Goal: Task Accomplishment & Management: Use online tool/utility

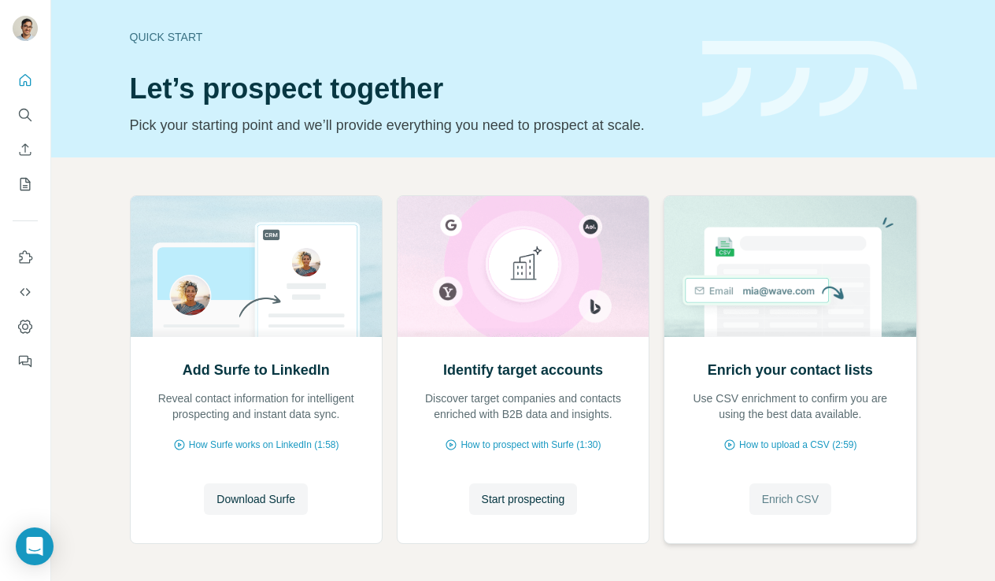
click at [786, 498] on span "Enrich CSV" at bounding box center [790, 499] width 57 height 16
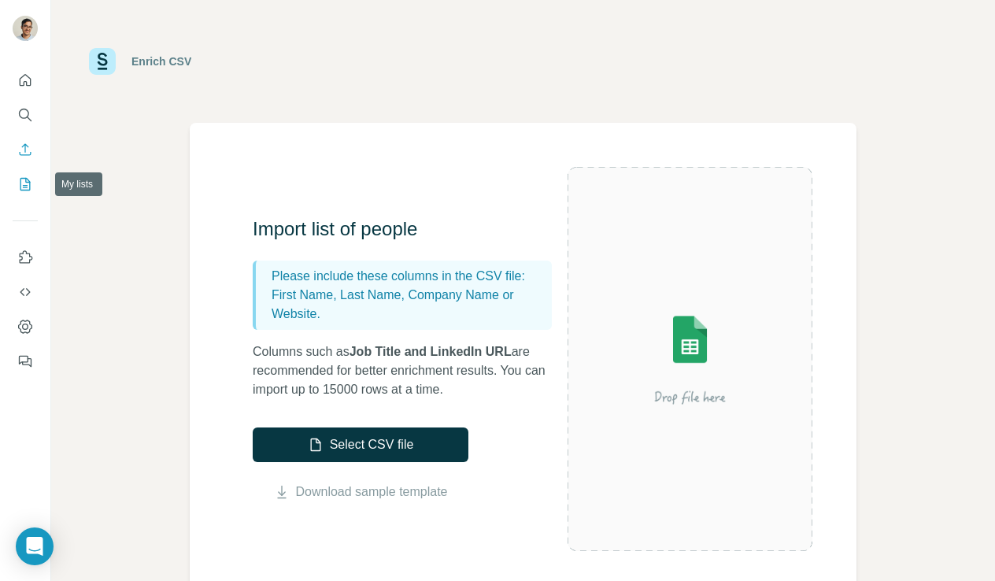
click at [28, 176] on button "My lists" at bounding box center [25, 184] width 25 height 28
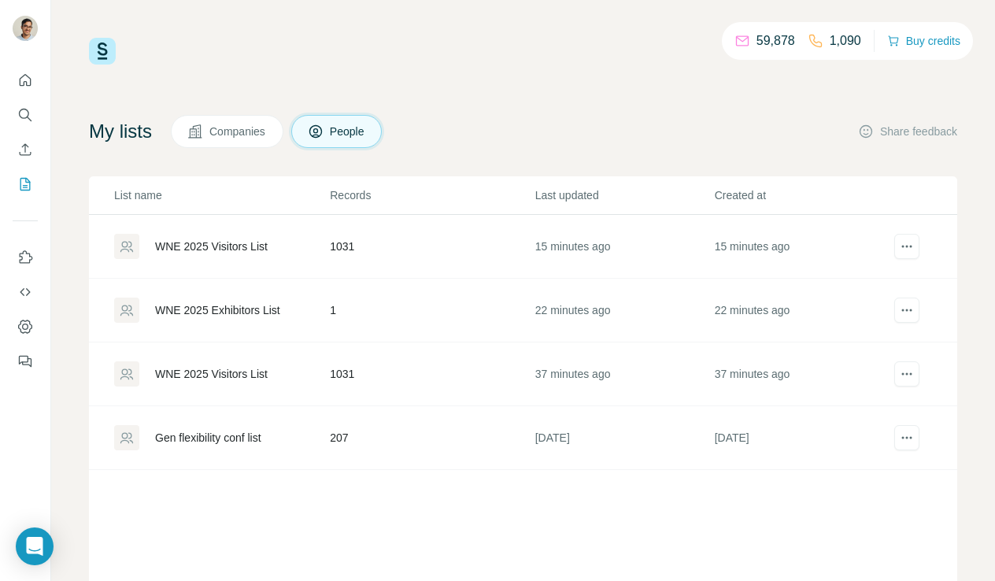
click at [183, 230] on td "WNE 2025 Visitors List" at bounding box center [209, 247] width 240 height 64
click at [28, 150] on icon "Enrich CSV" at bounding box center [25, 150] width 16 height 16
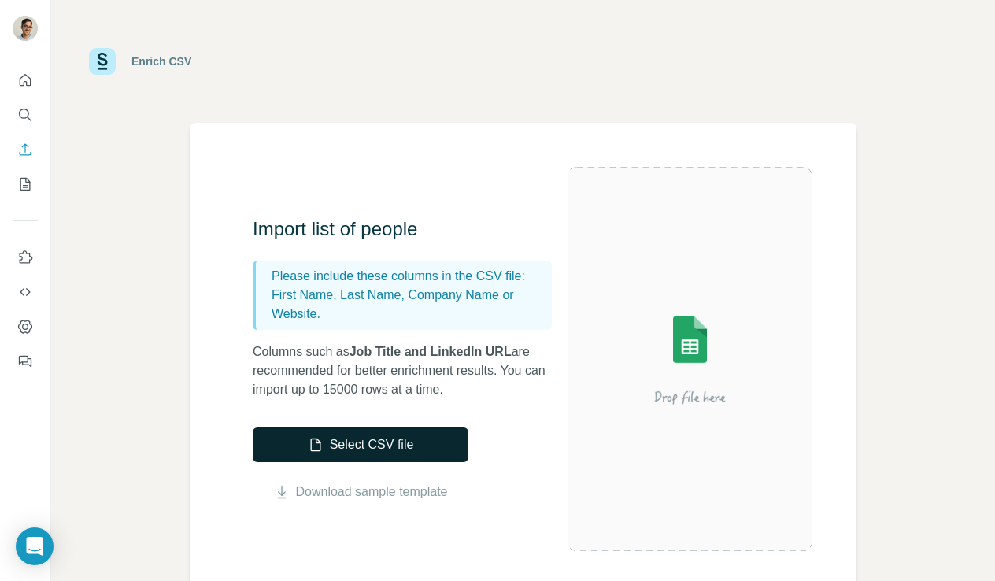
click at [366, 456] on button "Select CSV file" at bounding box center [361, 444] width 216 height 35
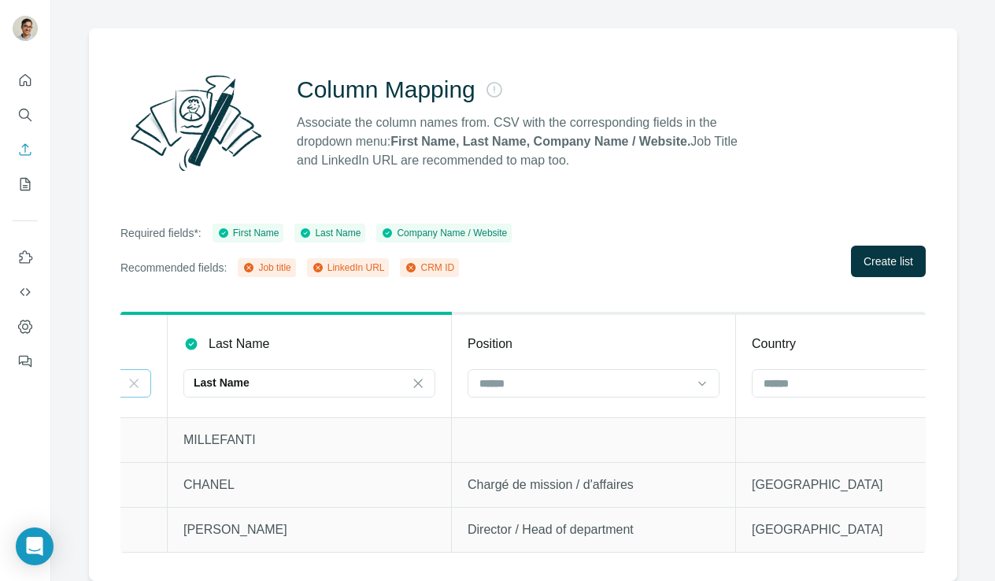
scroll to position [0, 1093]
click at [542, 383] on input at bounding box center [581, 383] width 213 height 17
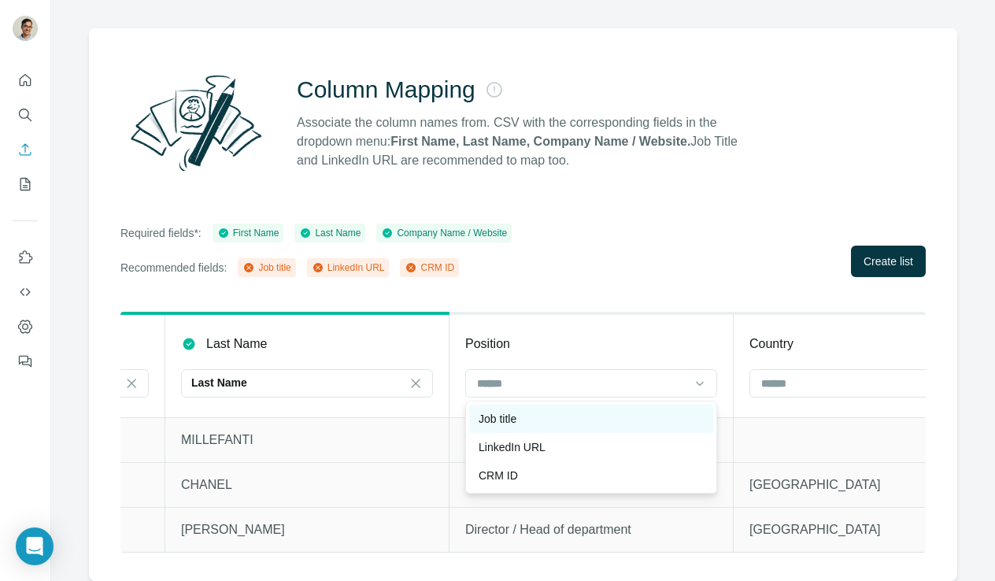
click at [537, 426] on div "Job title" at bounding box center [591, 419] width 225 height 16
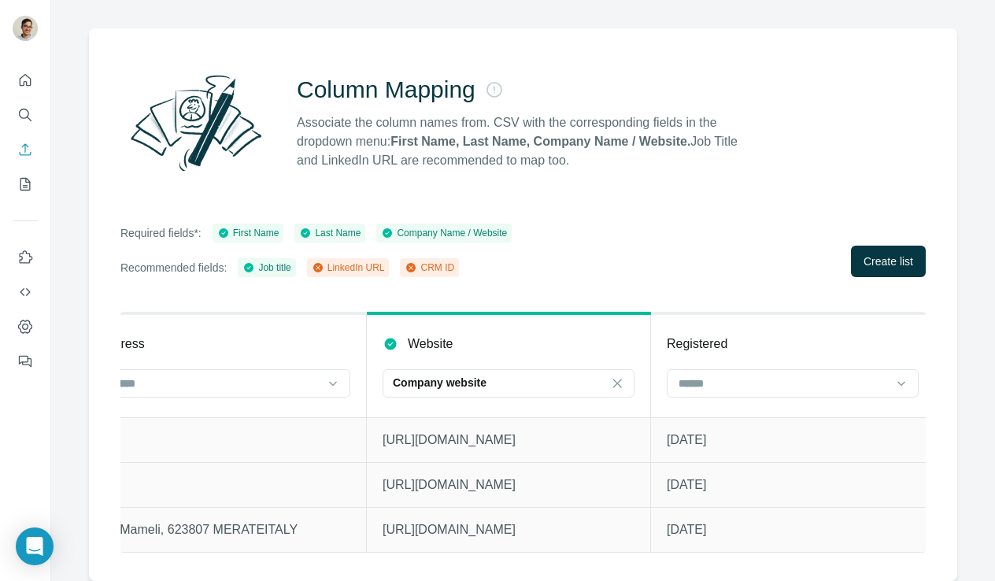
scroll to position [0, 2322]
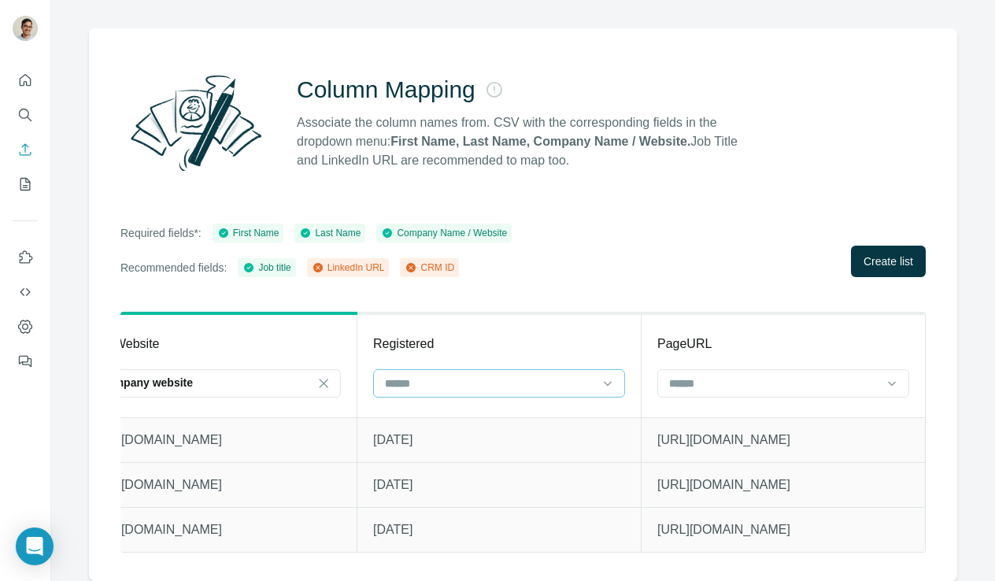
click at [470, 386] on input at bounding box center [489, 383] width 213 height 17
click at [608, 187] on div "Column Mapping Associate the column names from. CSV with the corresponding fiel…" at bounding box center [523, 304] width 868 height 553
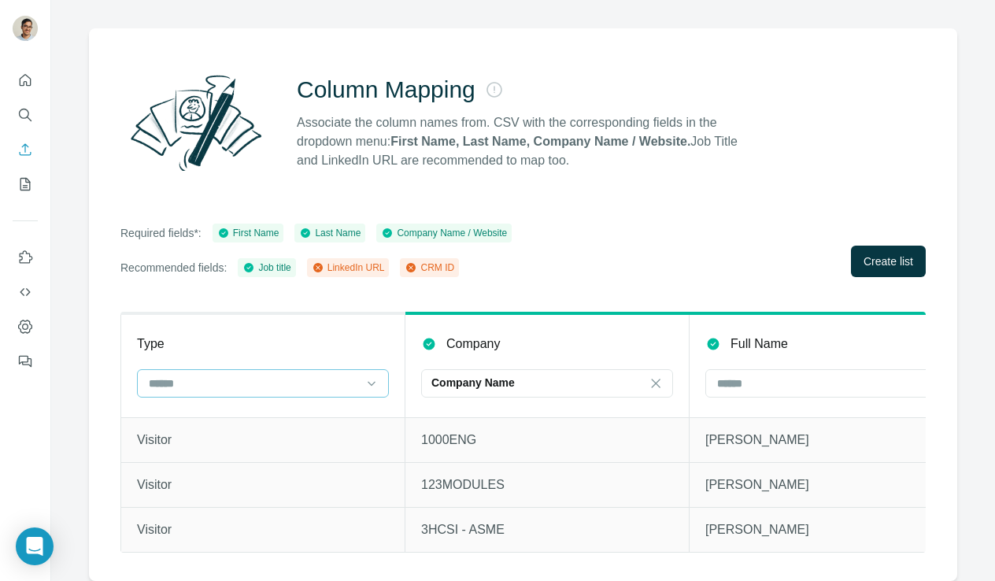
scroll to position [0, 0]
click at [317, 385] on input at bounding box center [253, 383] width 213 height 17
click at [584, 195] on div "Column Mapping Associate the column names from. CSV with the corresponding fiel…" at bounding box center [523, 304] width 868 height 553
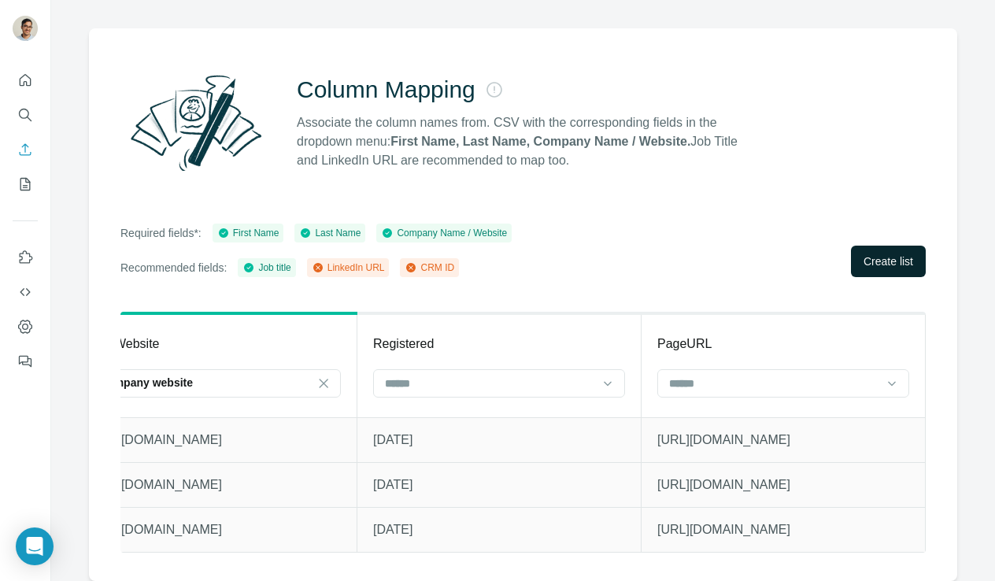
scroll to position [0, 2322]
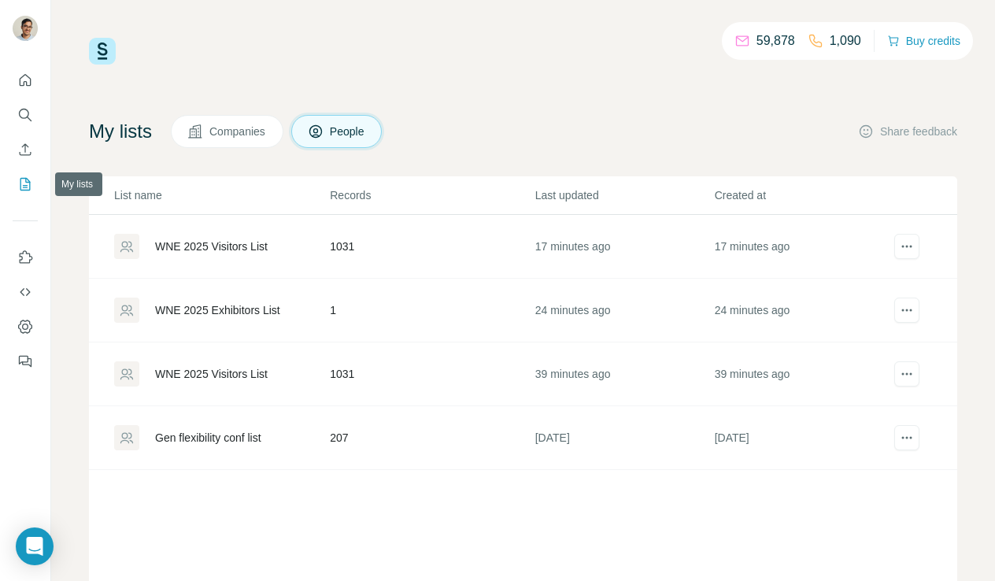
click at [20, 151] on icon "Enrich CSV" at bounding box center [25, 150] width 16 height 16
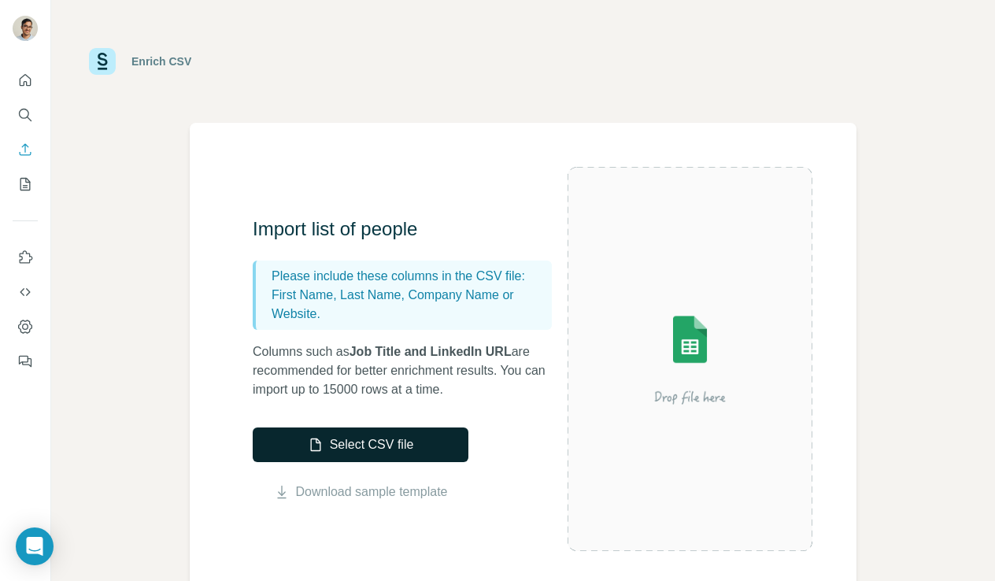
click at [394, 452] on button "Select CSV file" at bounding box center [361, 444] width 216 height 35
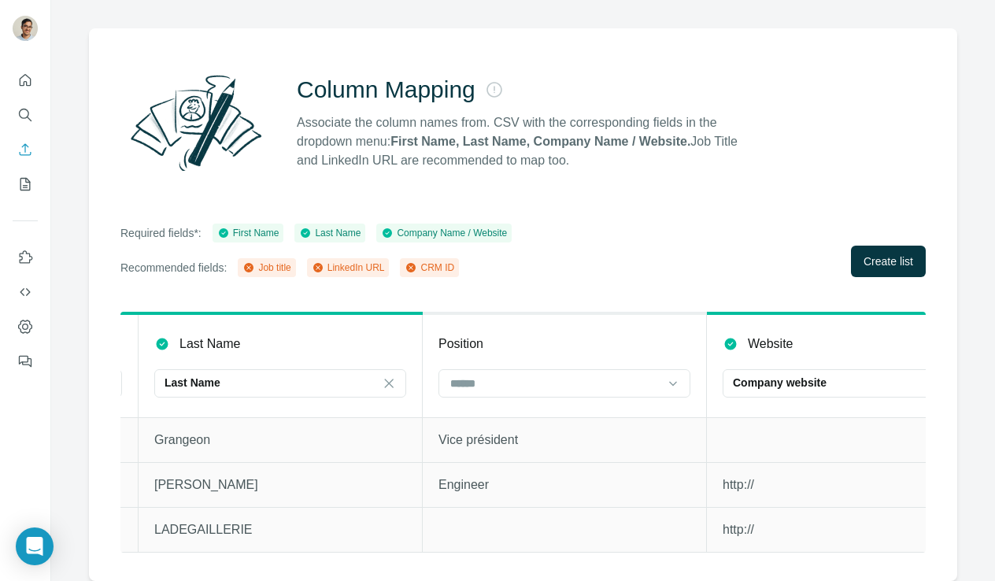
scroll to position [0, 569]
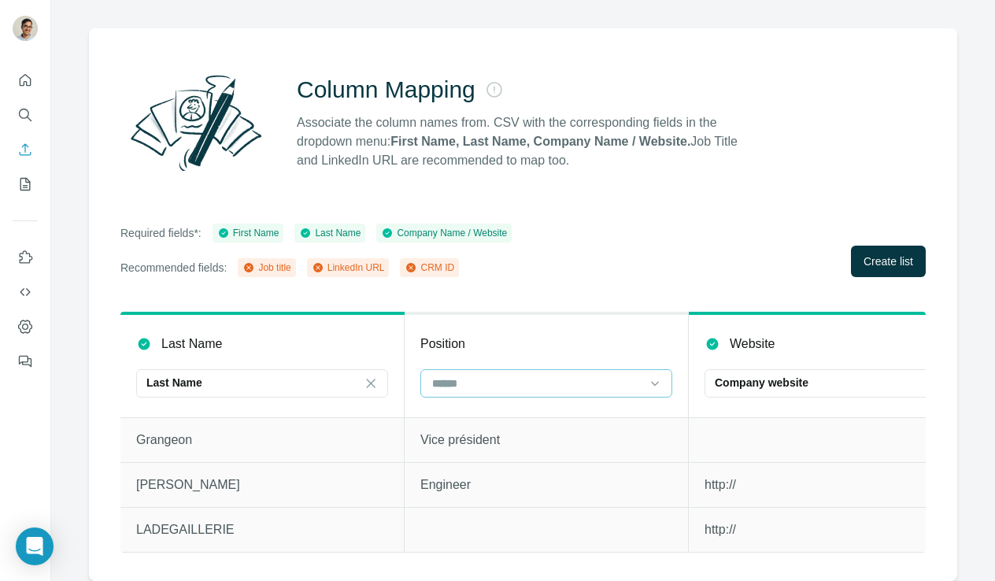
click at [555, 394] on div at bounding box center [537, 383] width 213 height 27
click at [526, 415] on div "Job title" at bounding box center [546, 419] width 225 height 16
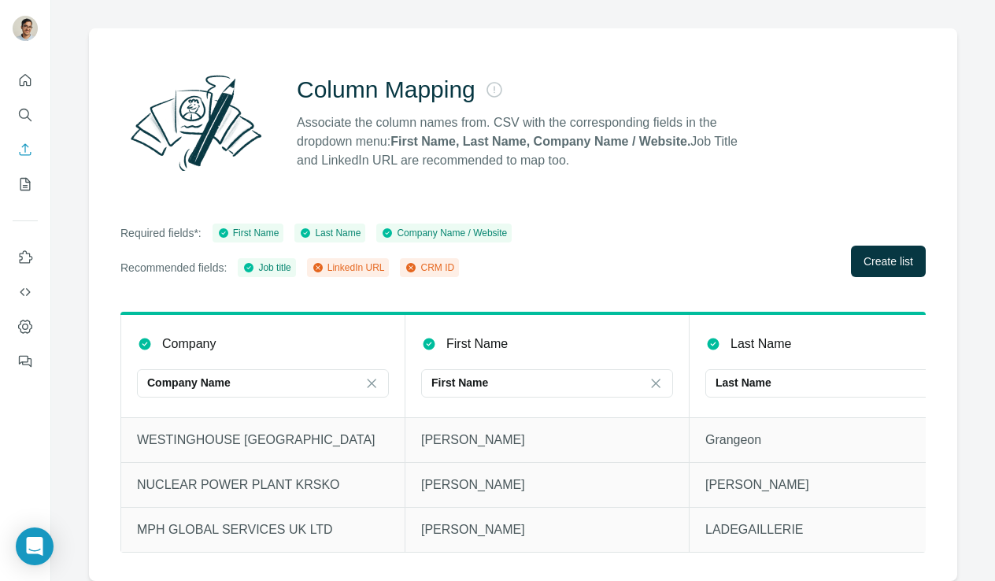
scroll to position [0, 0]
click at [892, 264] on span "Create list" at bounding box center [889, 261] width 50 height 16
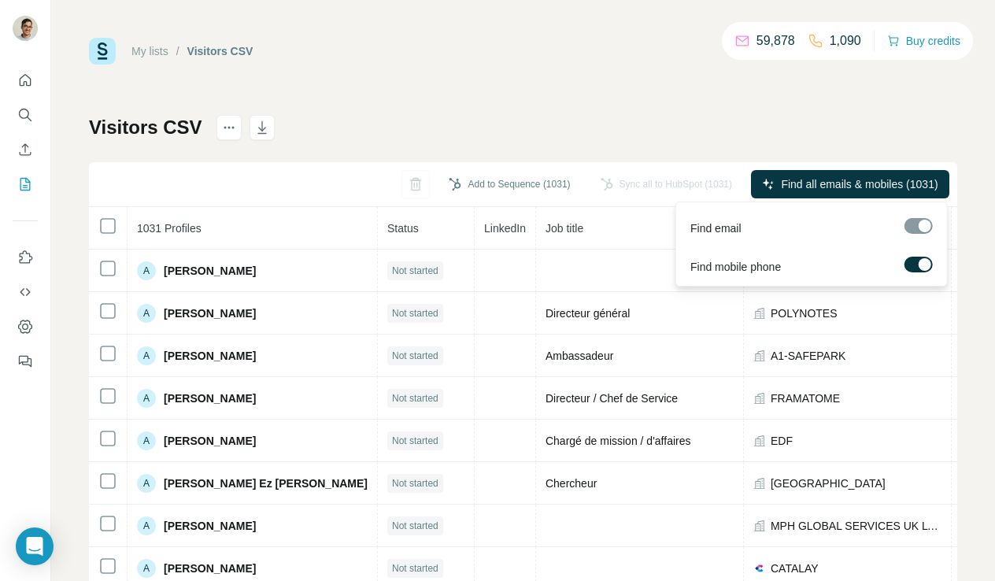
click at [917, 263] on label at bounding box center [919, 265] width 28 height 16
click at [858, 182] on span "Find all emails (1031)" at bounding box center [885, 184] width 105 height 16
